Goal: Transaction & Acquisition: Purchase product/service

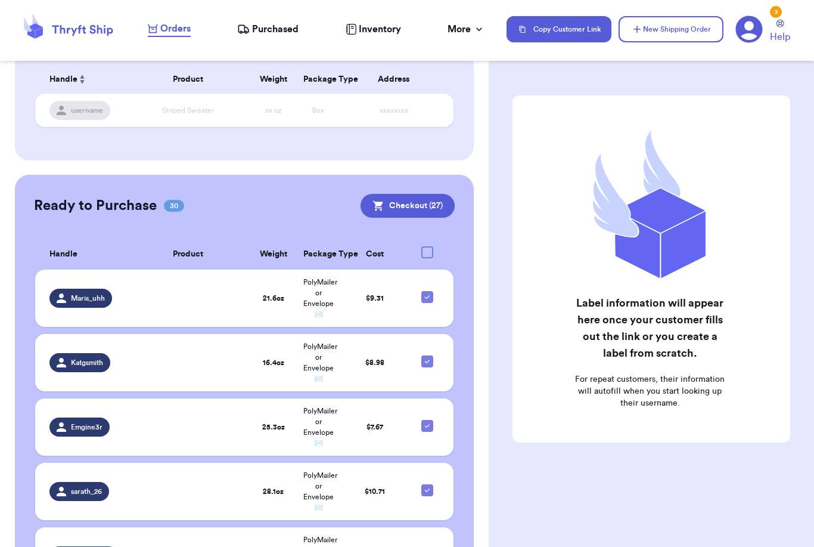
scroll to position [189, 0]
click at [425, 356] on icon at bounding box center [428, 361] width 10 height 10
click at [427, 355] on input "checkbox" at bounding box center [427, 355] width 1 height 1
checkbox input "false"
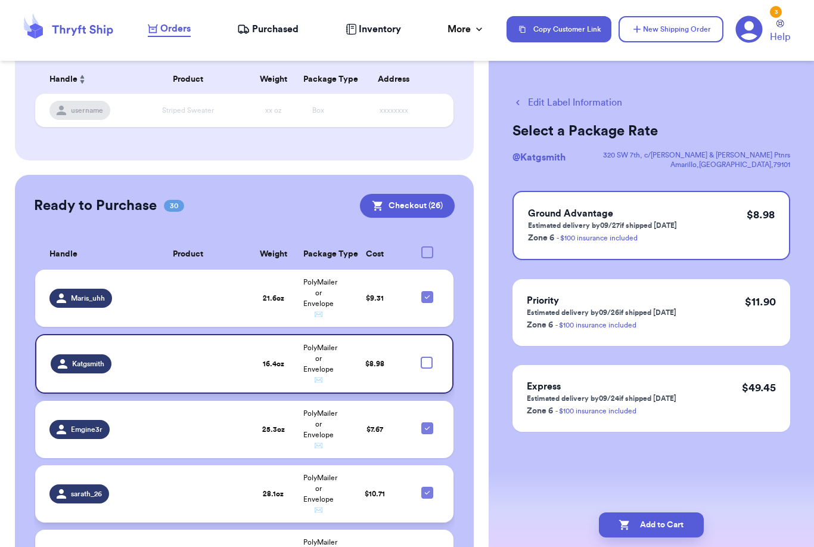
scroll to position [253, 0]
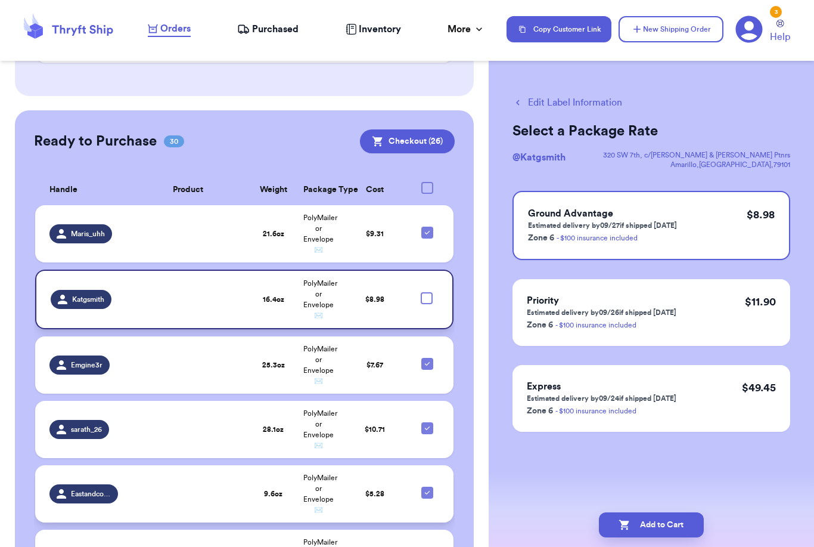
click at [430, 488] on icon at bounding box center [428, 493] width 10 height 10
click at [427, 486] on input "checkbox" at bounding box center [427, 486] width 1 height 1
checkbox input "false"
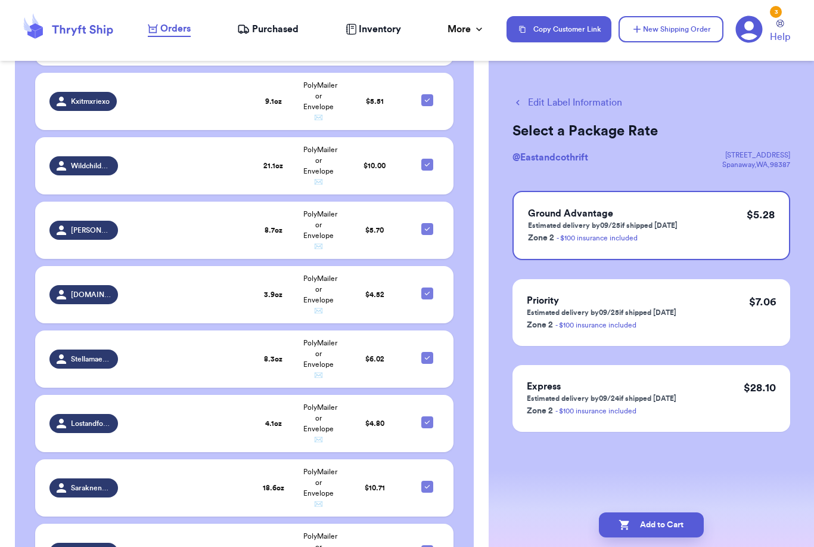
scroll to position [852, 0]
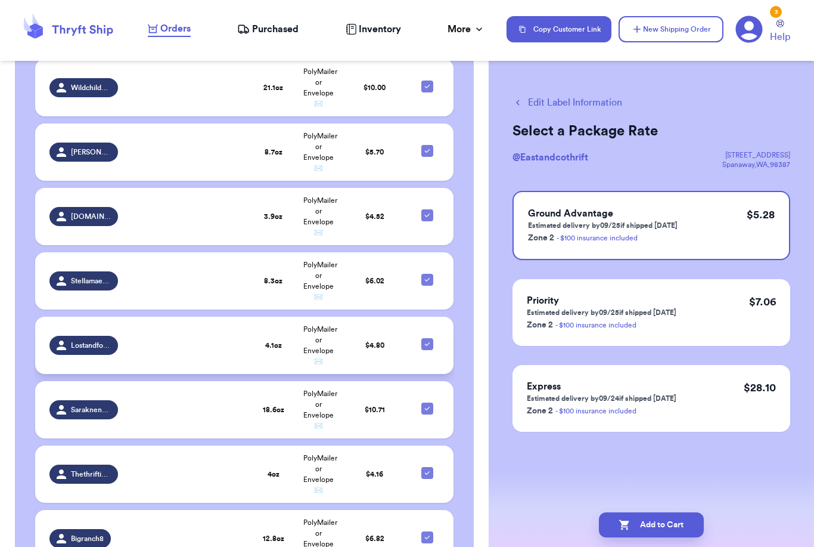
click at [433, 338] on div at bounding box center [427, 344] width 12 height 12
click at [427, 337] on input "checkbox" at bounding box center [427, 337] width 1 height 1
checkbox input "false"
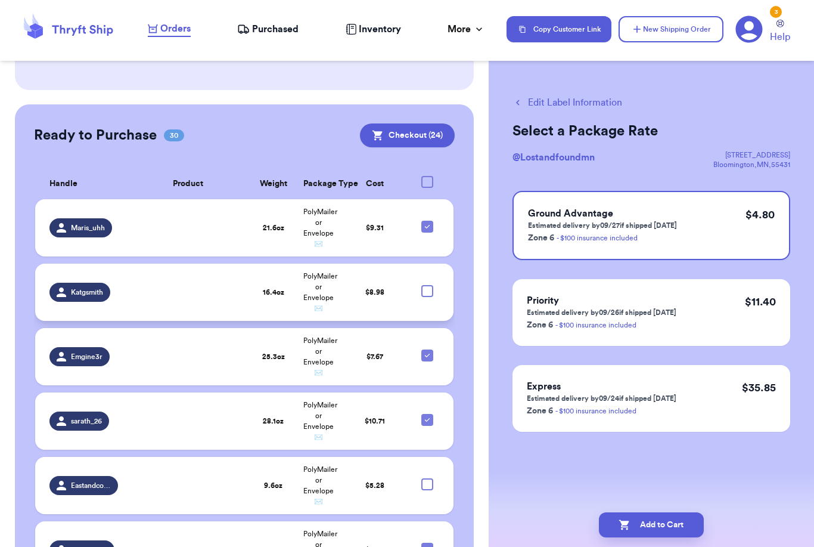
scroll to position [259, 0]
click at [411, 124] on button "Checkout ( 24 )" at bounding box center [407, 136] width 95 height 24
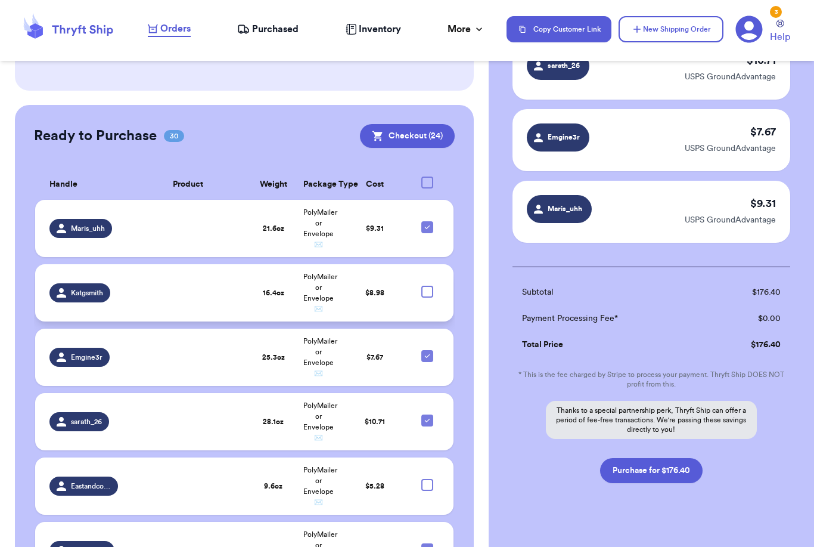
scroll to position [1632, 0]
click at [639, 458] on button "Purchase for $176.40" at bounding box center [651, 470] width 103 height 25
checkbox input "false"
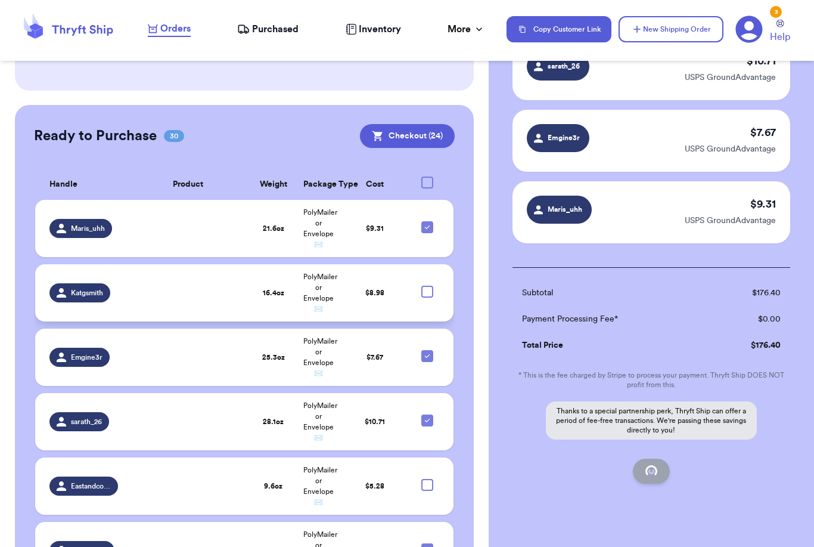
checkbox input "false"
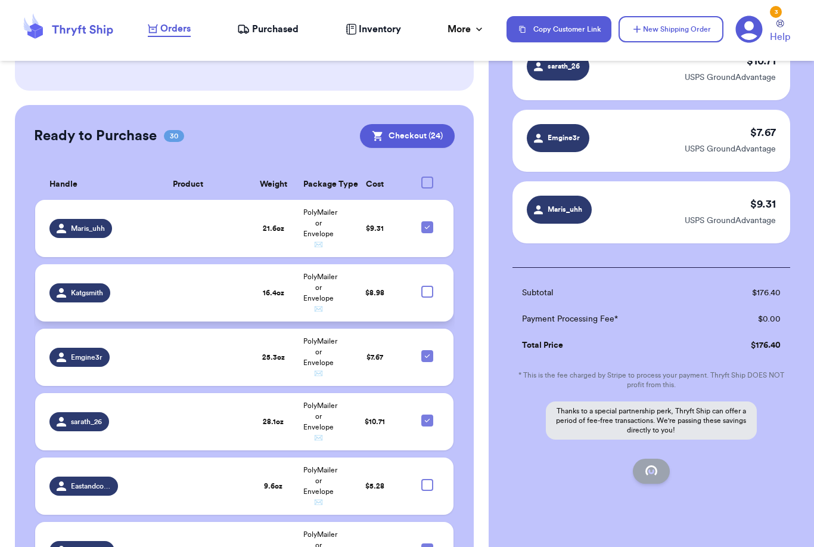
checkbox input "false"
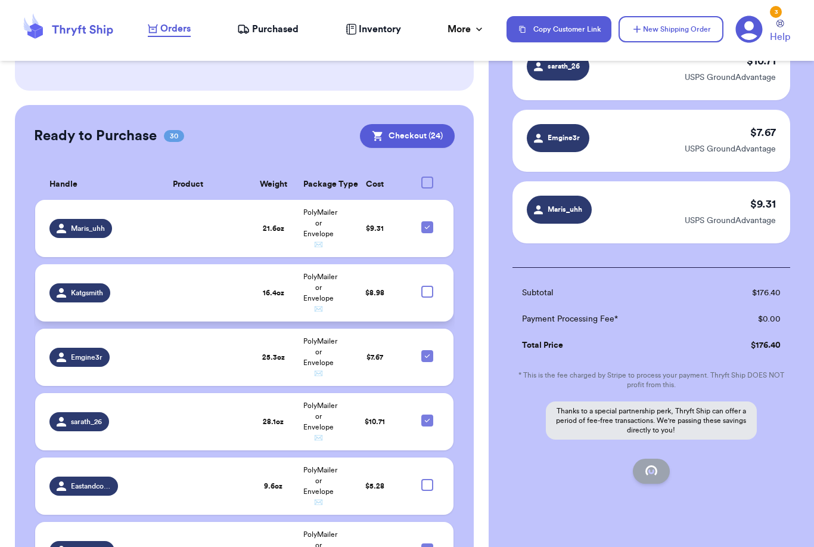
checkbox input "false"
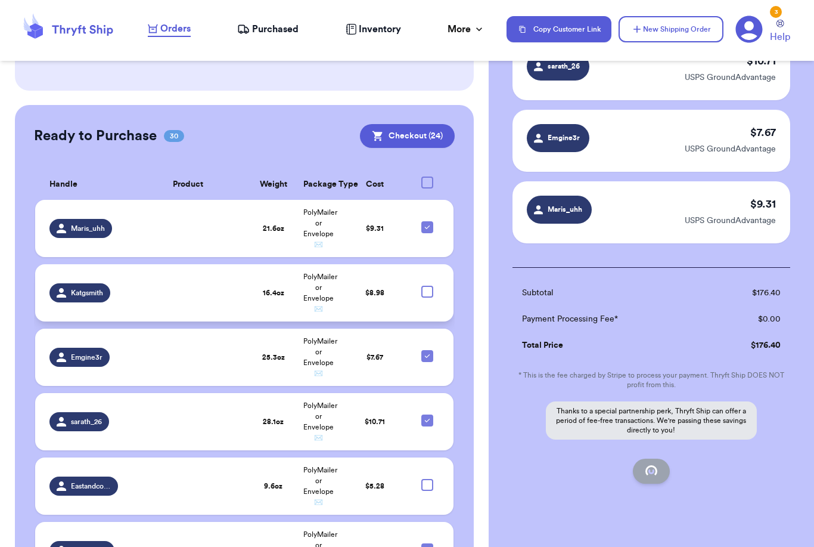
checkbox input "false"
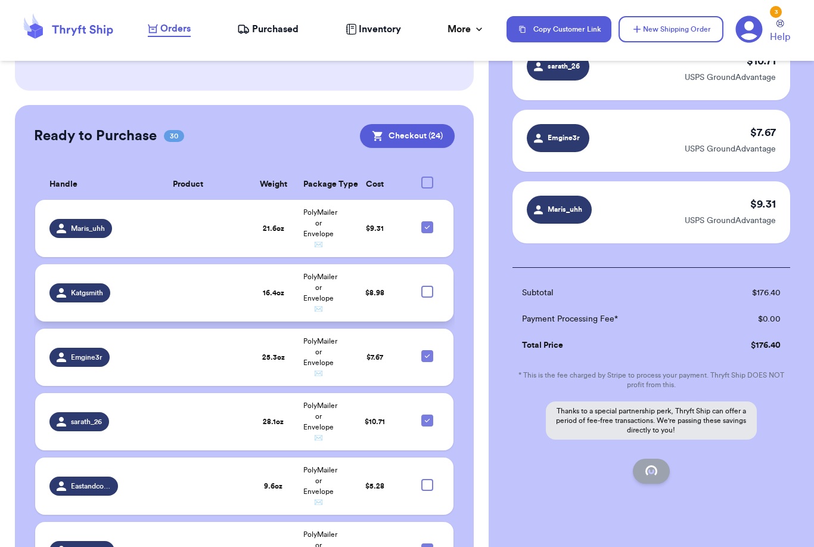
checkbox input "false"
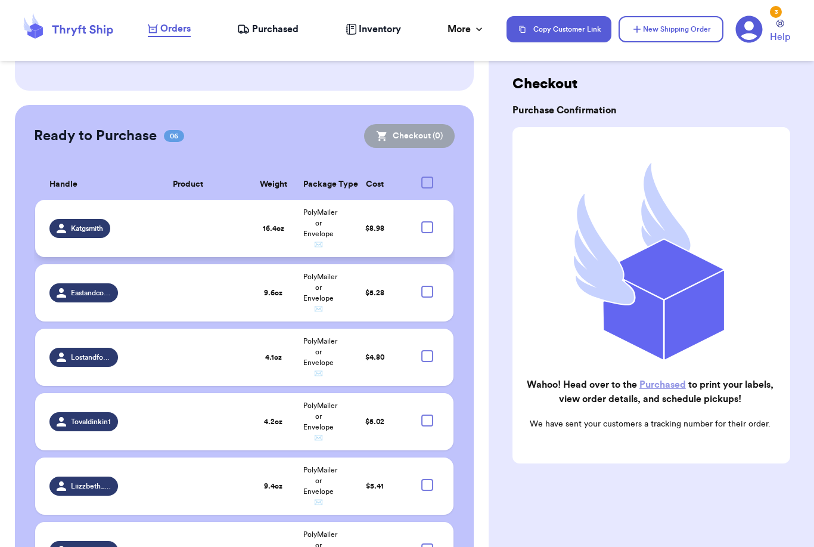
click at [276, 31] on span "Purchased" at bounding box center [275, 29] width 46 height 14
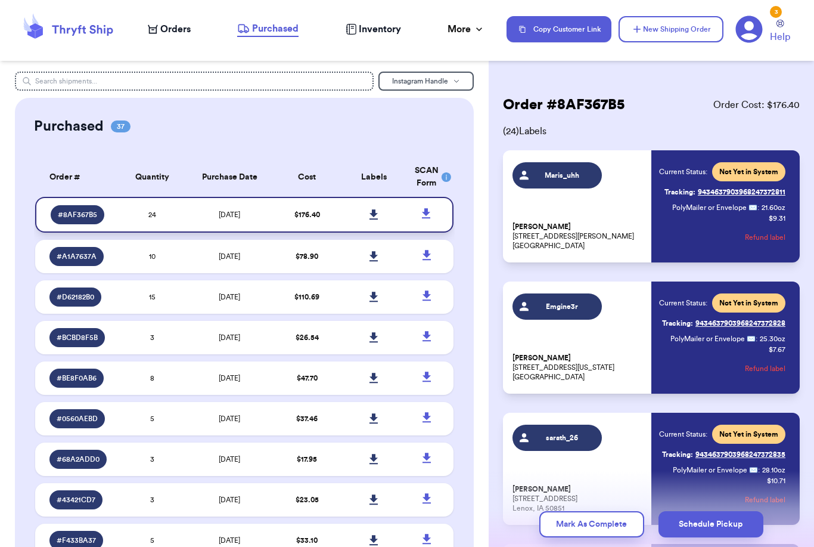
click at [372, 228] on link at bounding box center [374, 214] width 26 height 26
click at [373, 219] on icon at bounding box center [374, 214] width 8 height 10
